Goal: Use online tool/utility: Use online tool/utility

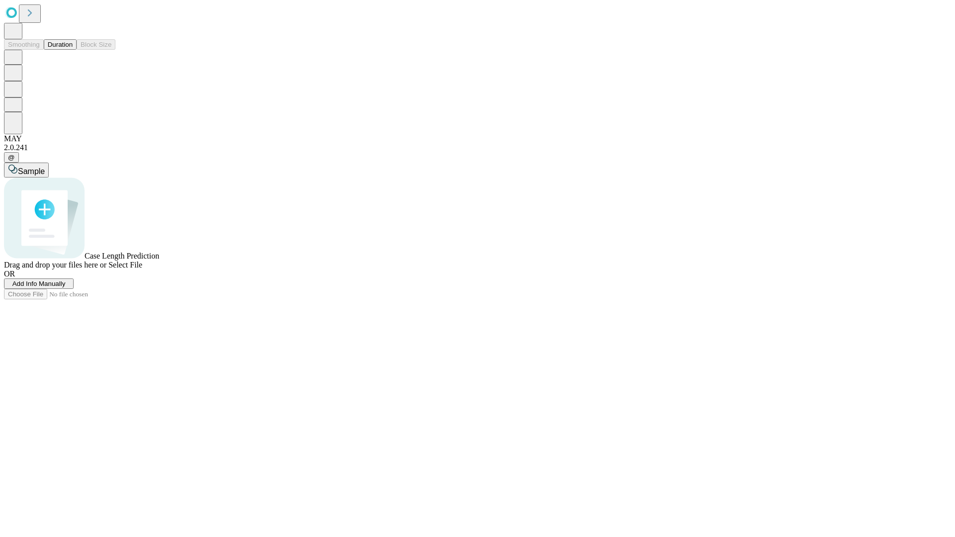
click at [142, 269] on span "Select File" at bounding box center [125, 265] width 34 height 8
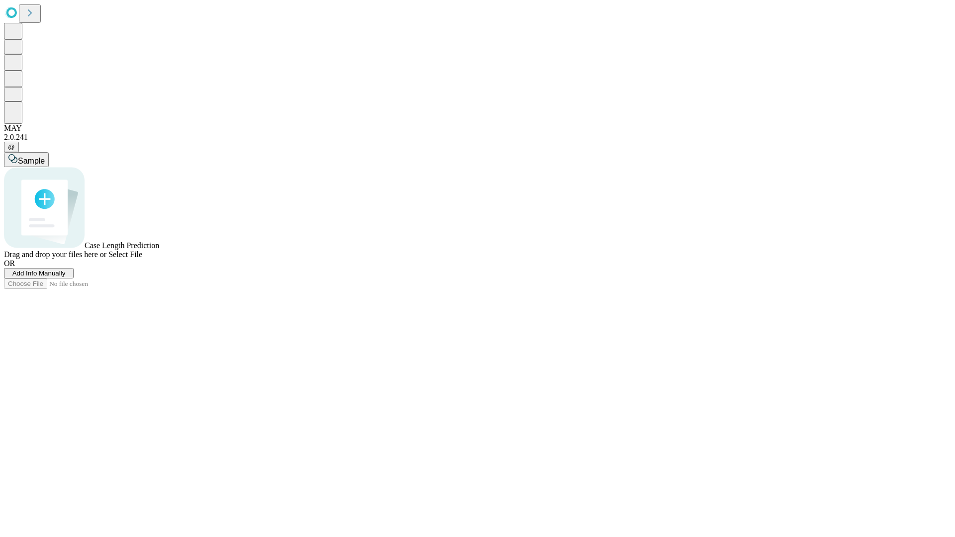
click at [142, 259] on span "Select File" at bounding box center [125, 254] width 34 height 8
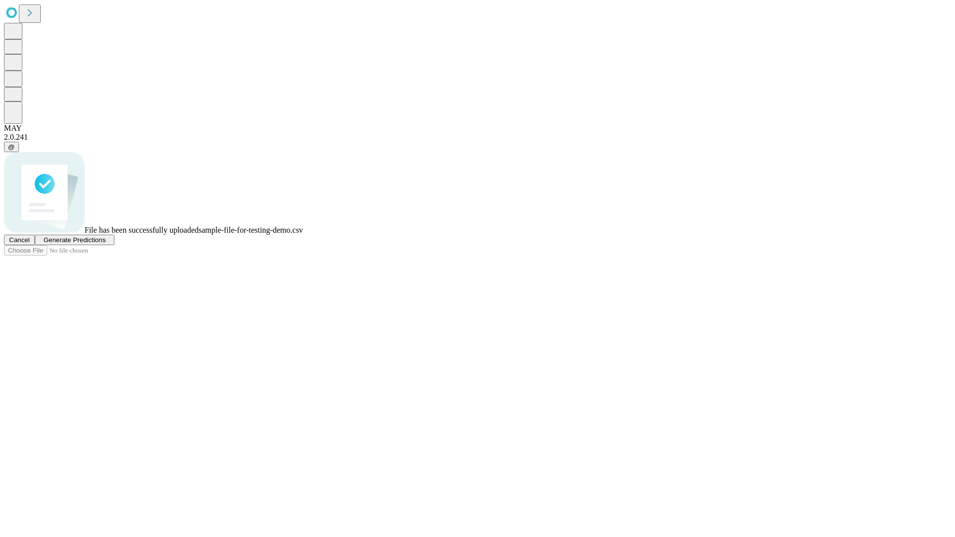
click at [105, 244] on span "Generate Predictions" at bounding box center [74, 239] width 62 height 7
